Goal: Browse casually: Explore the website without a specific task or goal

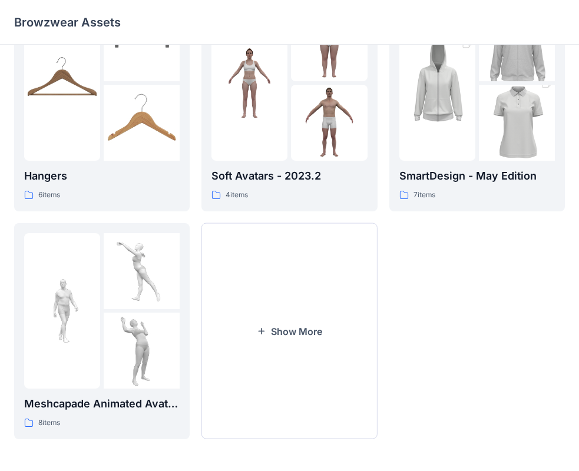
scroll to position [293, 0]
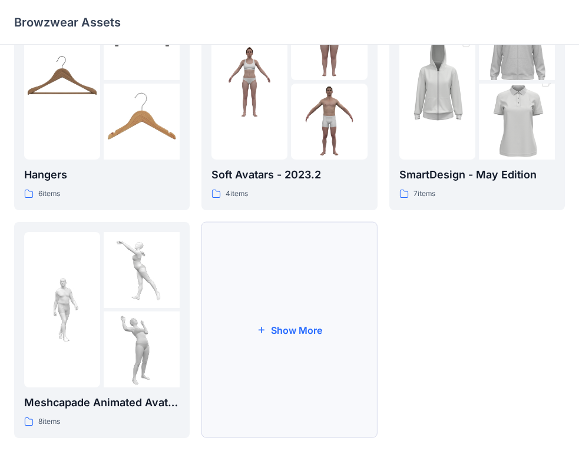
click at [257, 333] on icon "button" at bounding box center [261, 329] width 9 height 9
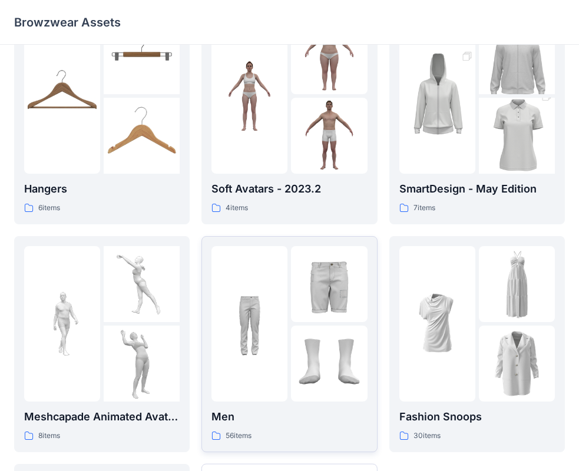
scroll to position [353, 0]
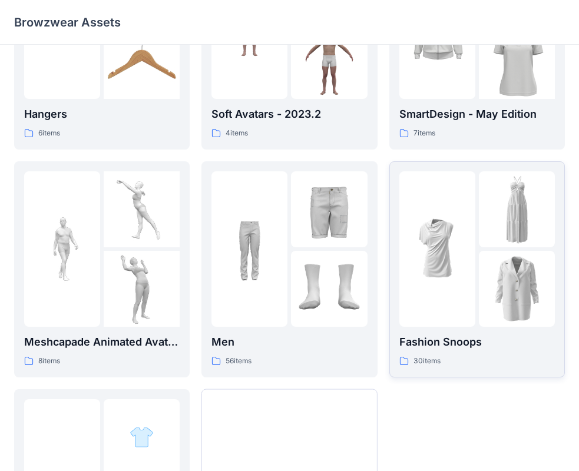
click at [505, 196] on img at bounding box center [517, 209] width 76 height 76
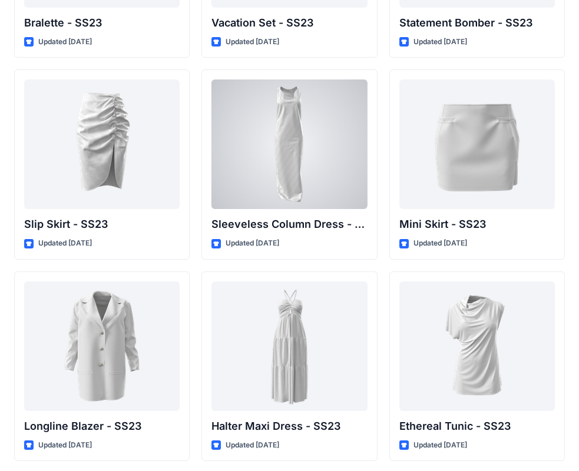
scroll to position [1607, 0]
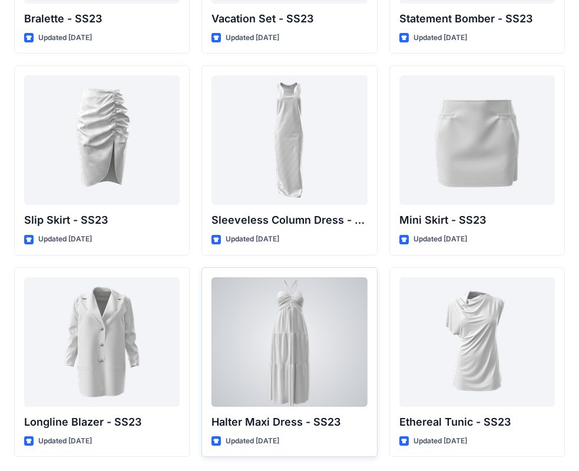
click at [286, 320] on div at bounding box center [288, 342] width 155 height 130
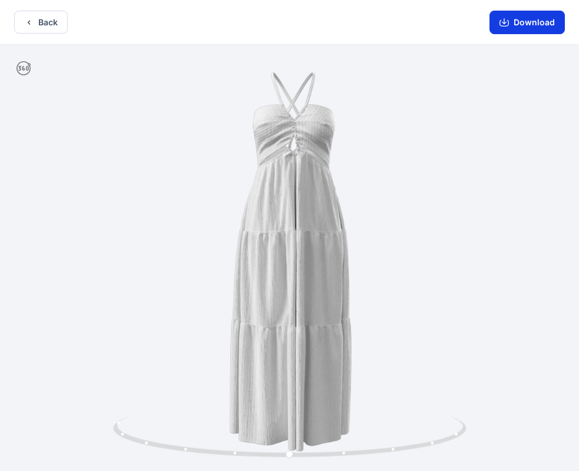
click at [504, 21] on icon "button" at bounding box center [503, 22] width 9 height 9
click at [501, 24] on icon "button" at bounding box center [503, 22] width 9 height 9
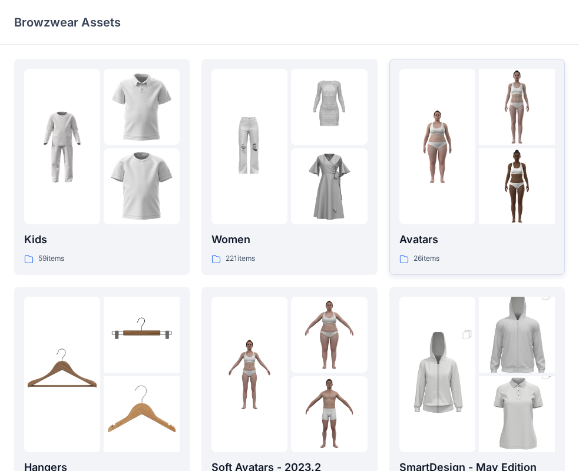
click at [443, 201] on div at bounding box center [437, 146] width 76 height 155
